Goal: Transaction & Acquisition: Purchase product/service

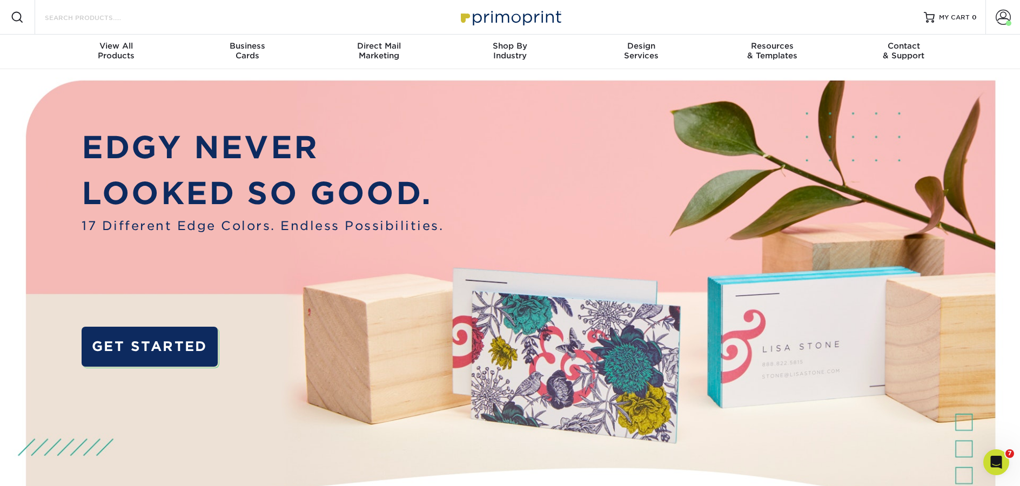
click at [76, 17] on input "Search Products" at bounding box center [96, 17] width 105 height 13
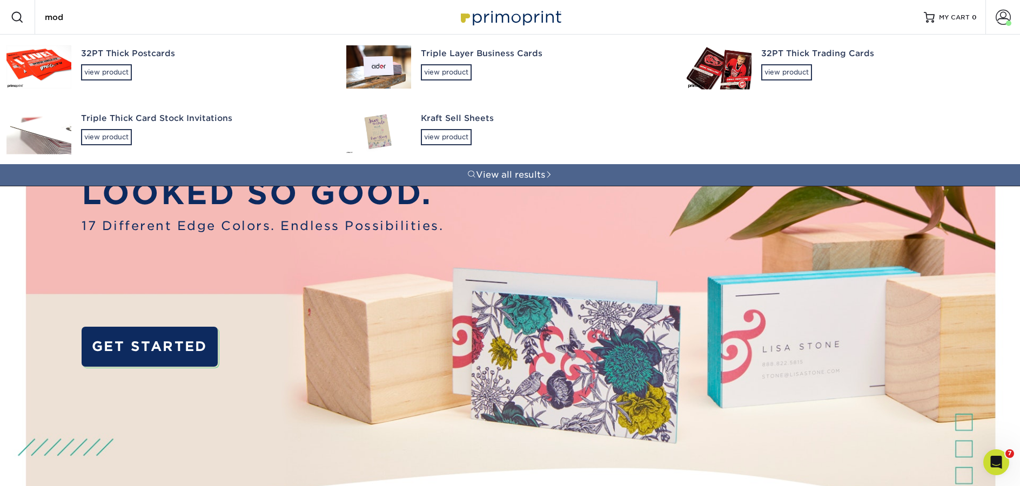
type input "mod"
click at [465, 81] on div "Triple Layer Business Cards view product" at bounding box center [544, 64] width 246 height 59
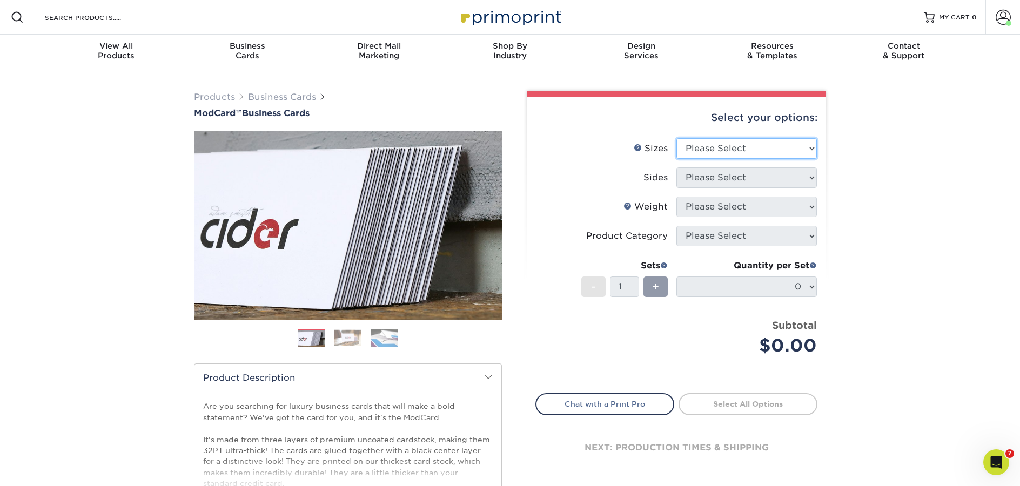
click at [816, 147] on select "Please Select 1.5" x 3.5" - Mini 1.75" x 3.5" - Mini 2" x 2" - Square 2" x 3" -…" at bounding box center [746, 148] width 140 height 21
select select "2.00x3.50"
click at [676, 138] on select "Please Select 1.5" x 3.5" - Mini 1.75" x 3.5" - Mini 2" x 2" - Square 2" x 3" -…" at bounding box center [746, 148] width 140 height 21
click at [845, 167] on div "Products Business Cards ModCard™ Business Cards Previous Next" at bounding box center [510, 357] width 1020 height 577
click at [789, 177] on select "Please Select Print Both Sides Print Front Only" at bounding box center [746, 177] width 140 height 21
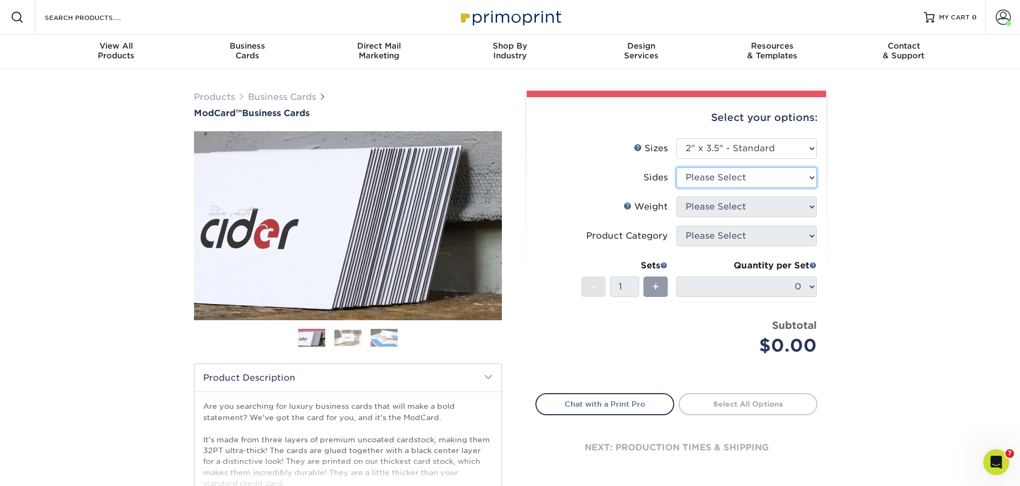
select select "13abbda7-1d64-4f25-8bb2-c179b224825d"
click at [676, 167] on select "Please Select Print Both Sides Print Front Only" at bounding box center [746, 177] width 140 height 21
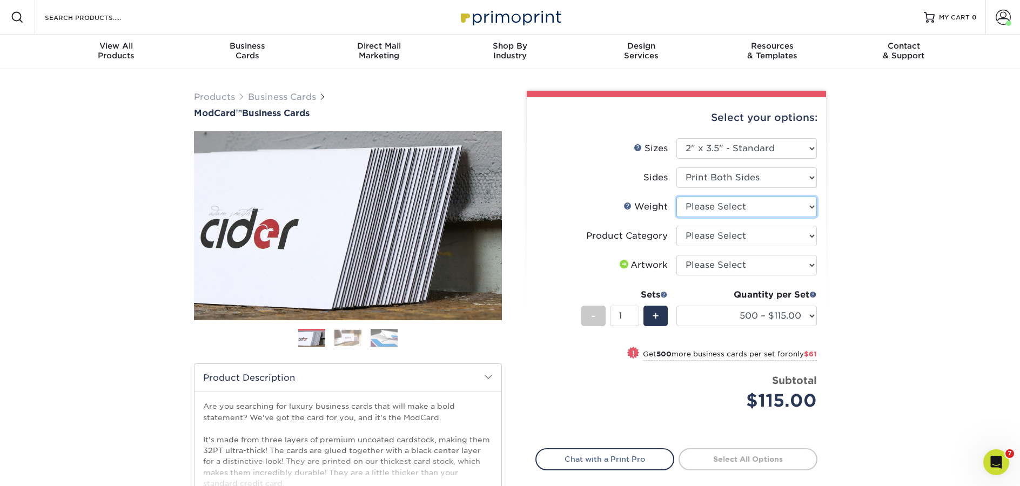
click at [789, 200] on select "Please Select 32PTUCBLK" at bounding box center [746, 207] width 140 height 21
select select "32PTUCBLK"
click at [676, 197] on select "Please Select 32PTUCBLK" at bounding box center [746, 207] width 140 height 21
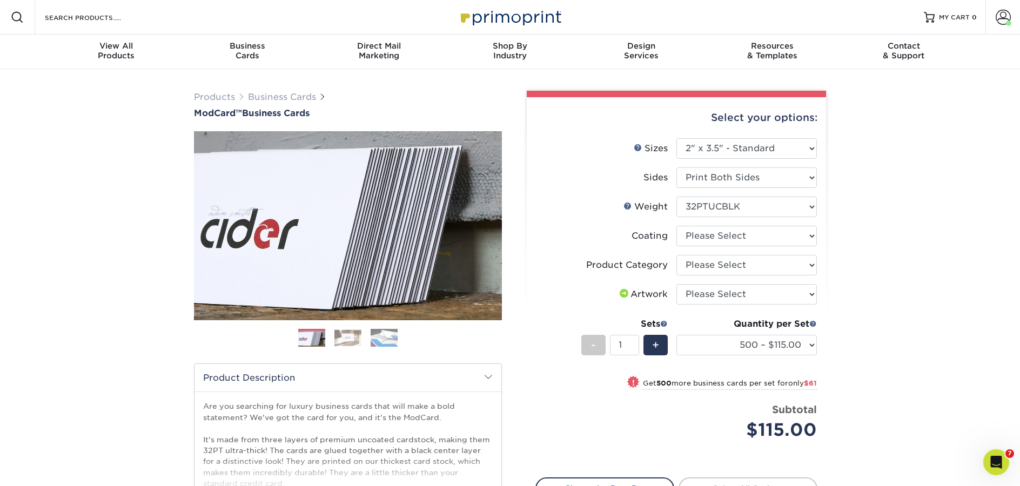
click at [833, 227] on div "Select your options: Sizes Help Sizes Please Select 1.5" x 3.5" - Mini -" at bounding box center [672, 353] width 324 height 525
click at [753, 233] on select at bounding box center [746, 236] width 140 height 21
select select "3e7618de-abca-4bda-9f97-8b9129e913d8"
click at [676, 226] on select at bounding box center [746, 236] width 140 height 21
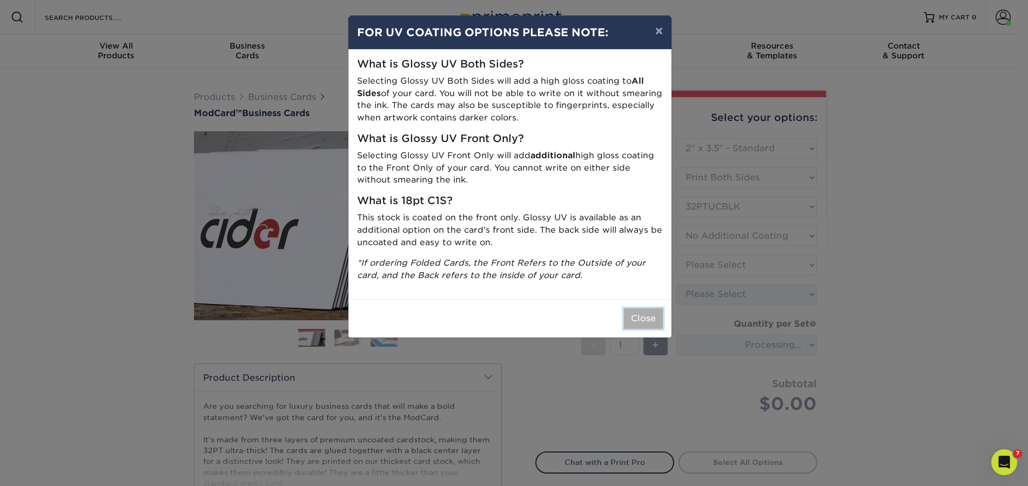
click at [642, 319] on button "Close" at bounding box center [643, 319] width 39 height 21
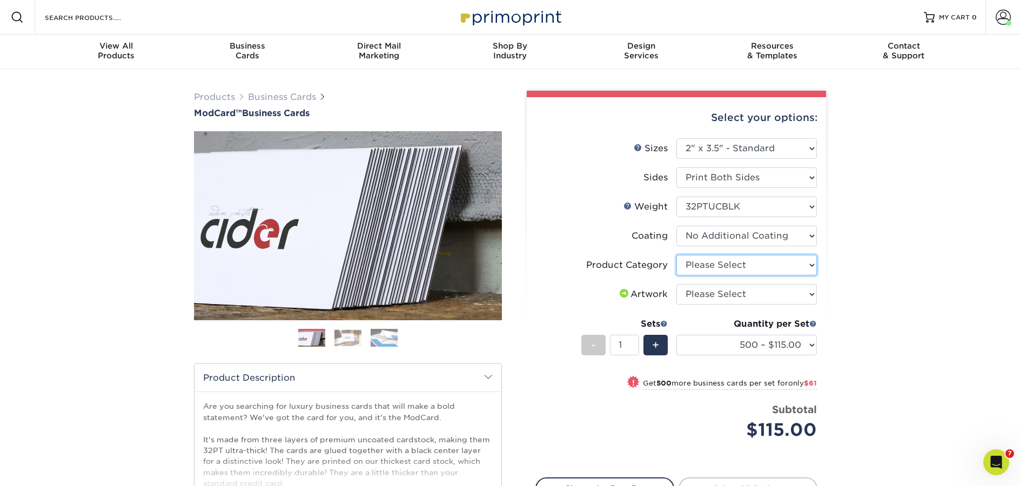
click at [800, 270] on select "Please Select Business Cards" at bounding box center [746, 265] width 140 height 21
select select "3b5148f1-0588-4f88-a218-97bcfdce65c1"
click at [676, 255] on select "Please Select Business Cards" at bounding box center [746, 265] width 140 height 21
click at [797, 297] on select "Please Select I will upload files I need a design - $100" at bounding box center [746, 294] width 140 height 21
select select "upload"
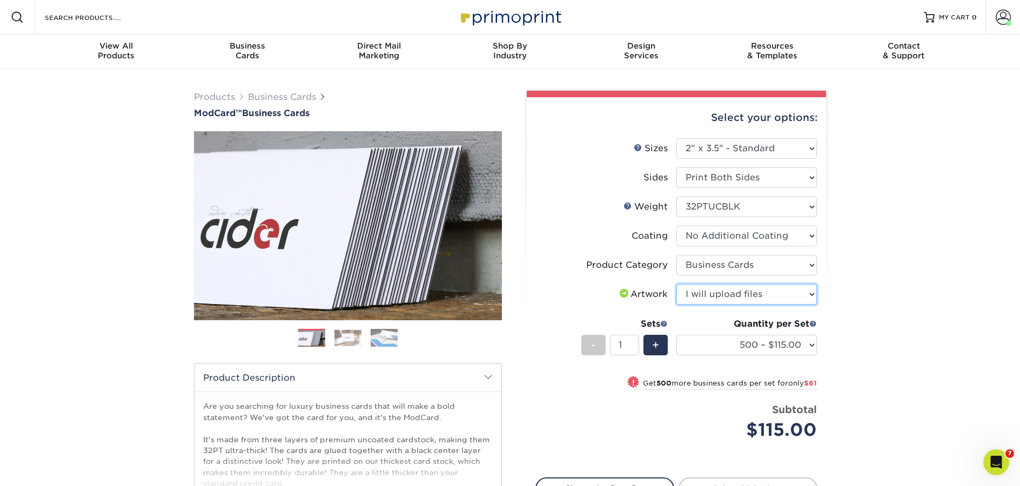
click at [676, 284] on select "Please Select I will upload files I need a design - $100" at bounding box center [746, 294] width 140 height 21
click at [850, 292] on div "Products Business Cards ModCard™ Business Cards Previous Next" at bounding box center [510, 357] width 1020 height 577
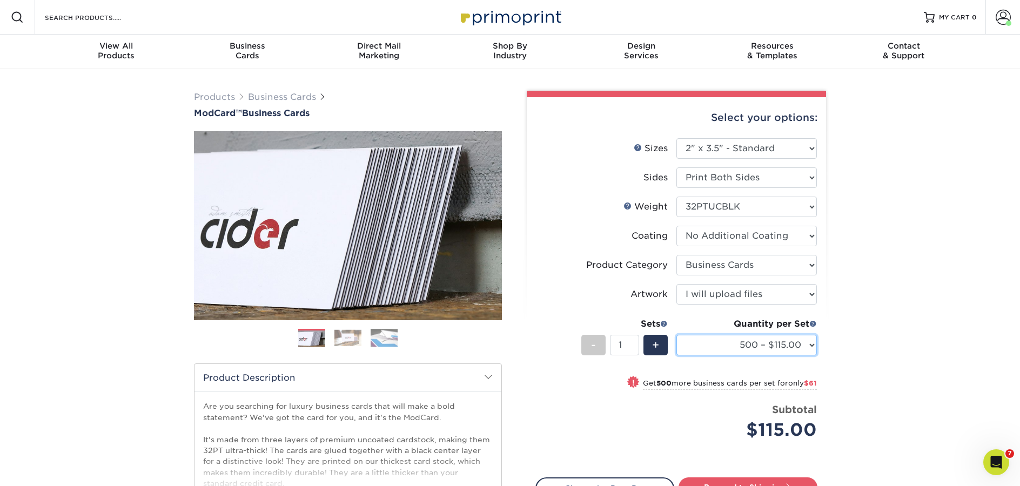
click at [811, 349] on select "500 – $115.00 1000 – $176.00" at bounding box center [746, 345] width 140 height 21
